Goal: Transaction & Acquisition: Purchase product/service

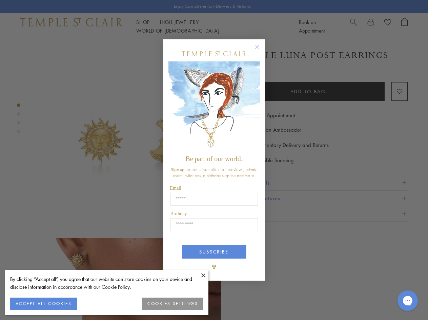
click at [214, 160] on span "Be part of our world." at bounding box center [213, 158] width 57 height 7
click at [203, 275] on button at bounding box center [203, 275] width 10 height 10
click at [43, 303] on button "ACCEPT ALL COOKIES" at bounding box center [43, 303] width 67 height 12
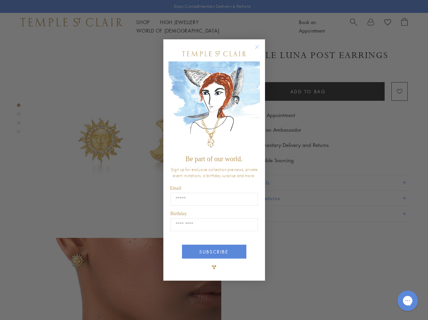
click at [173, 303] on div "Close dialog Be part of our world. Sign up for exclusive collection previews, p…" at bounding box center [214, 160] width 428 height 320
click at [260, 50] on icon "Close dialog" at bounding box center [257, 47] width 8 height 8
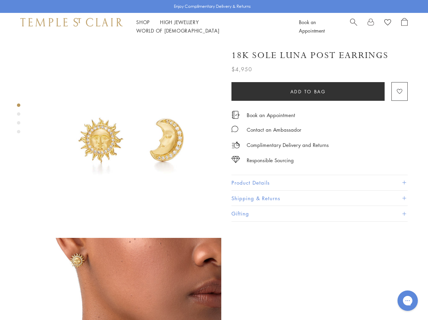
click at [214, 270] on button "SUBSCRIBE" at bounding box center [214, 277] width 64 height 14
